Goal: Find specific page/section: Find specific page/section

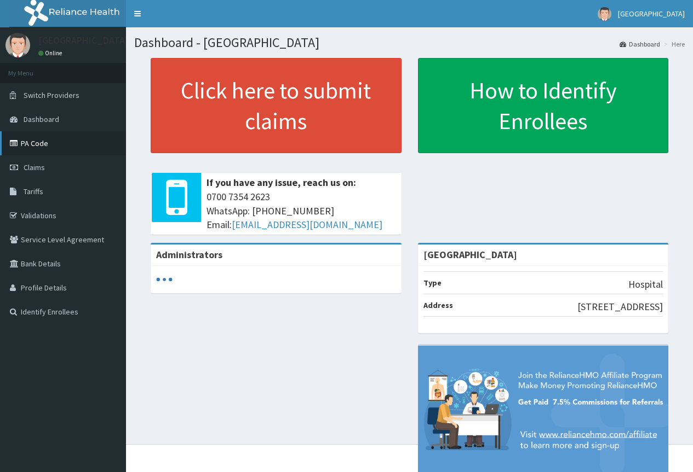
click at [47, 143] on link "PA Code" at bounding box center [63, 143] width 126 height 24
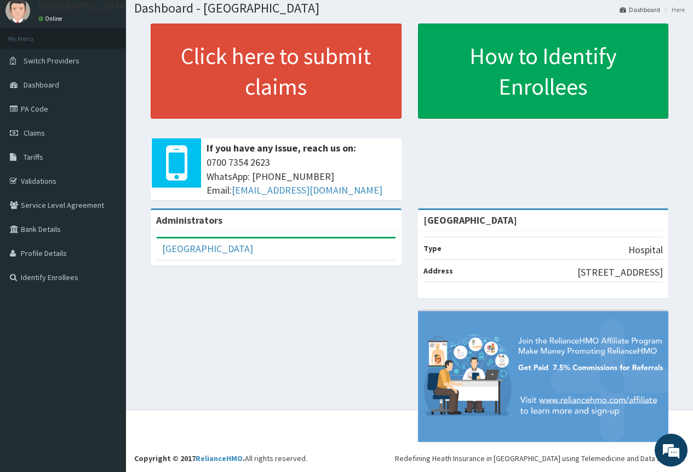
scroll to position [51, 0]
click at [27, 97] on link "PA Code" at bounding box center [63, 109] width 126 height 24
